Goal: Information Seeking & Learning: Learn about a topic

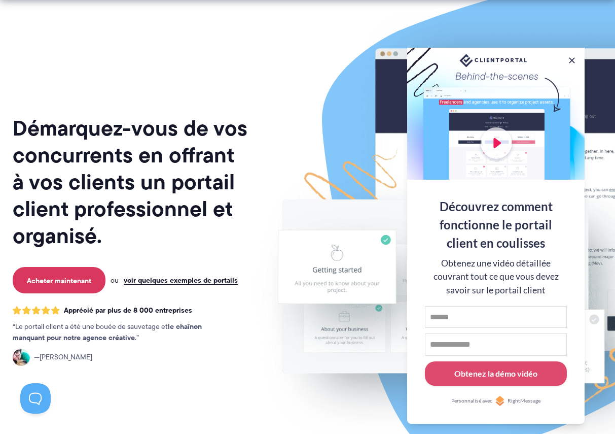
scroll to position [24, 0]
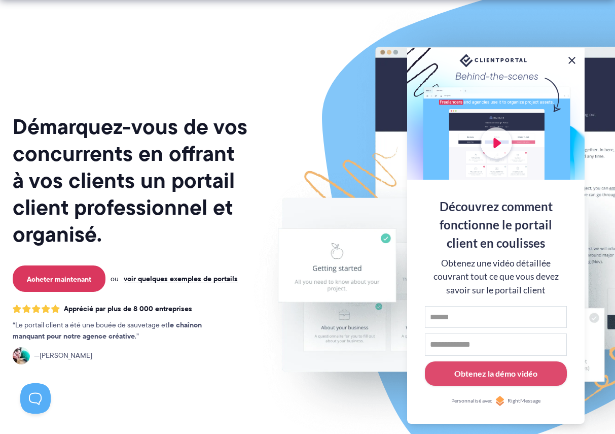
click at [573, 55] on button at bounding box center [572, 60] width 12 height 12
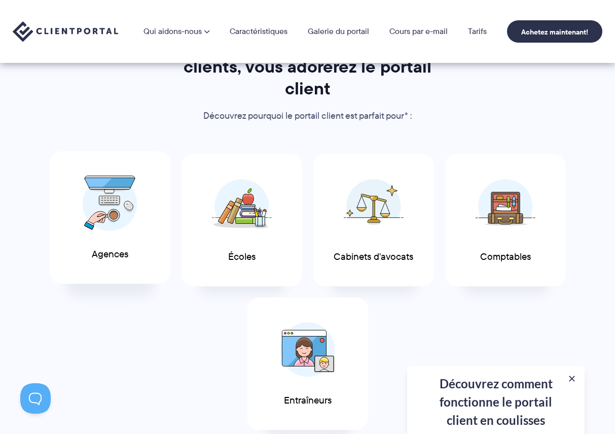
scroll to position [492, 0]
click at [117, 198] on img at bounding box center [110, 204] width 55 height 56
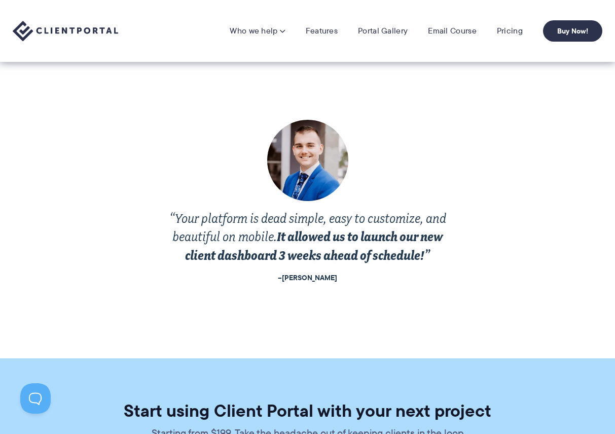
scroll to position [2369, 0]
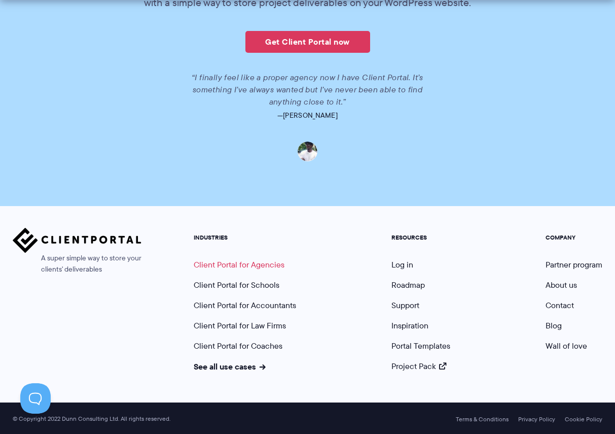
click at [252, 264] on link "Client Portal for Agencies" at bounding box center [239, 265] width 91 height 12
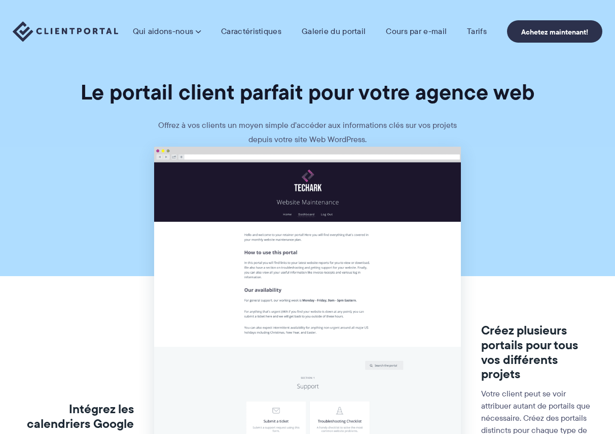
drag, startPoint x: 91, startPoint y: 197, endPoint x: 44, endPoint y: 140, distance: 74.2
